Goal: Entertainment & Leisure: Consume media (video, audio)

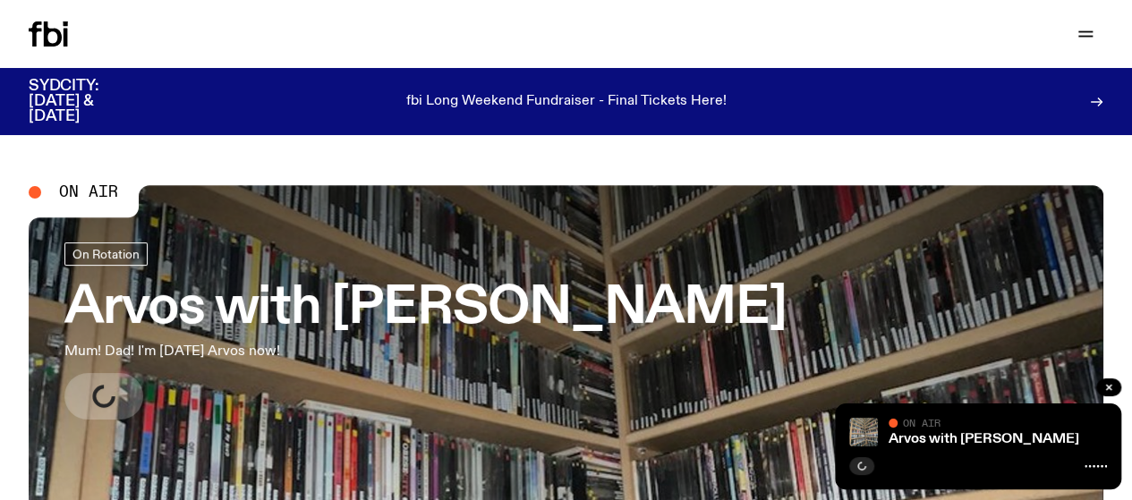
click at [68, 47] on icon at bounding box center [66, 38] width 4 height 18
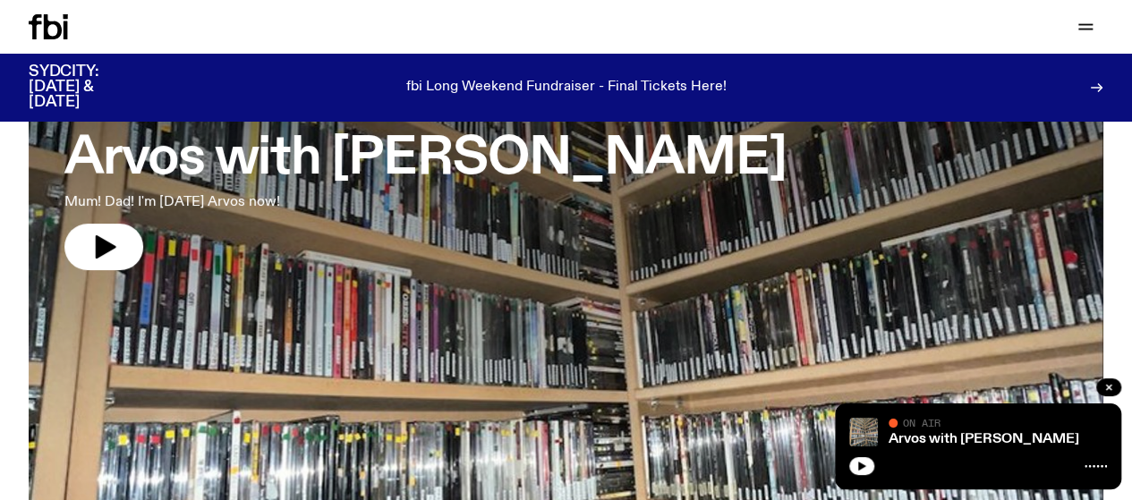
scroll to position [407, 0]
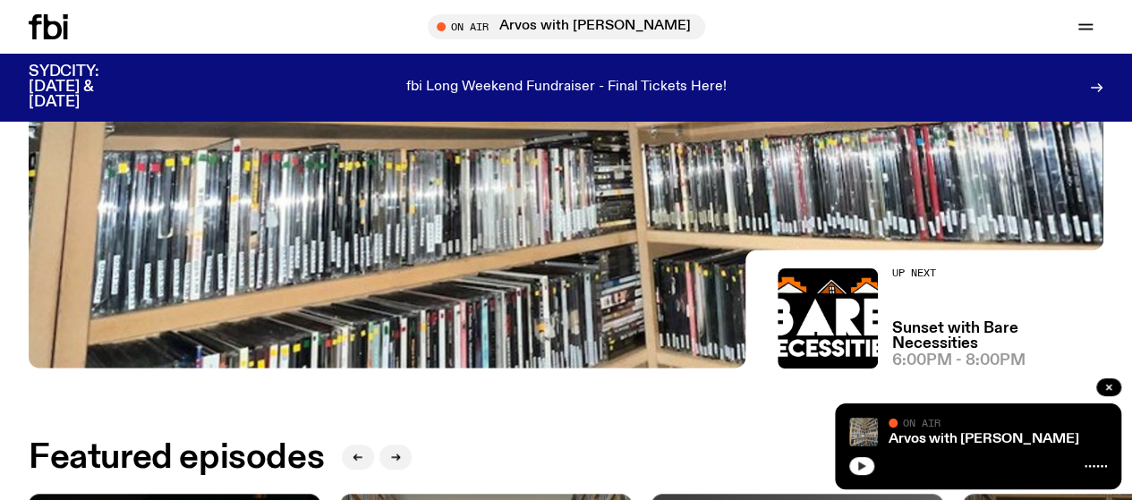
click at [861, 464] on icon "button" at bounding box center [862, 466] width 8 height 9
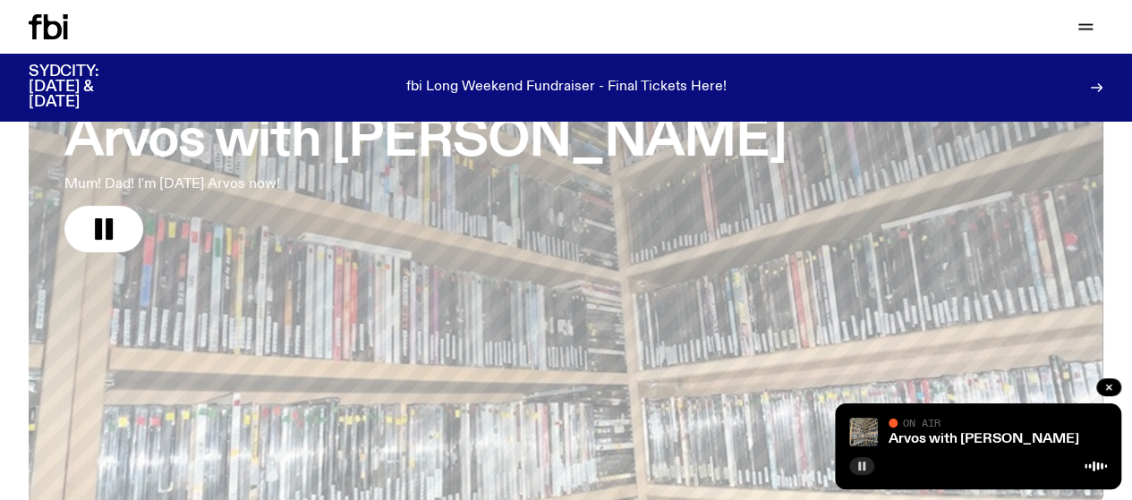
scroll to position [0, 0]
